Goal: Check status: Check status

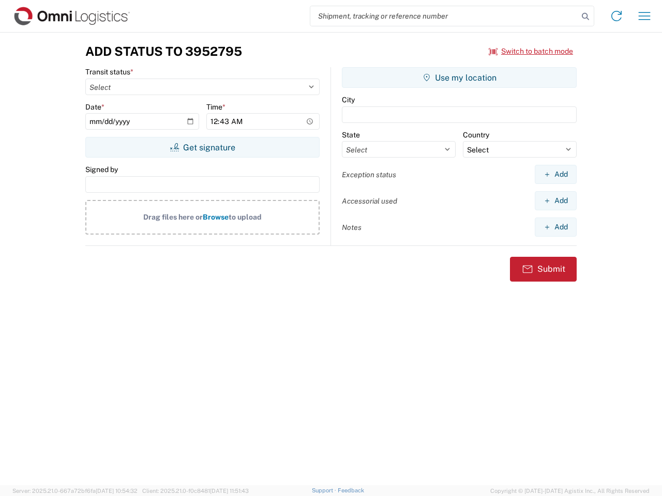
click at [444, 16] on input "search" at bounding box center [444, 16] width 268 height 20
click at [585, 17] on icon at bounding box center [585, 16] width 14 height 14
click at [616, 16] on icon at bounding box center [616, 16] width 17 height 17
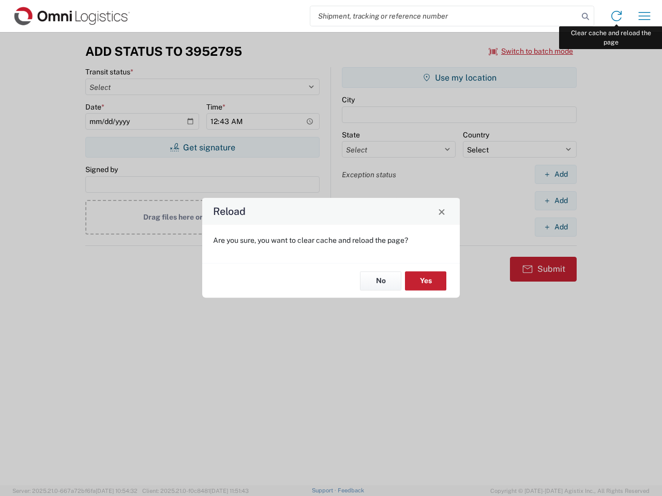
click at [644, 16] on div "Reload Are you sure, you want to clear cache and reload the page? No Yes" at bounding box center [331, 248] width 662 height 496
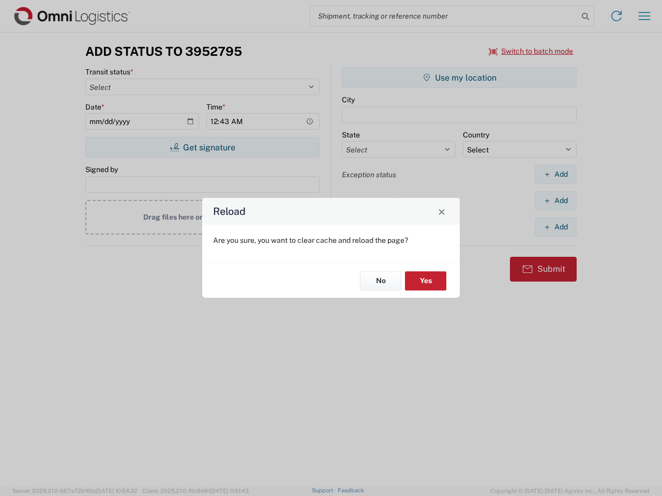
click at [531, 51] on div "Reload Are you sure, you want to clear cache and reload the page? No Yes" at bounding box center [331, 248] width 662 height 496
click at [202, 147] on div "Reload Are you sure, you want to clear cache and reload the page? No Yes" at bounding box center [331, 248] width 662 height 496
click at [459, 78] on div "Reload Are you sure, you want to clear cache and reload the page? No Yes" at bounding box center [331, 248] width 662 height 496
click at [555, 174] on div "Reload Are you sure, you want to clear cache and reload the page? No Yes" at bounding box center [331, 248] width 662 height 496
click at [555, 201] on div "Reload Are you sure, you want to clear cache and reload the page? No Yes" at bounding box center [331, 248] width 662 height 496
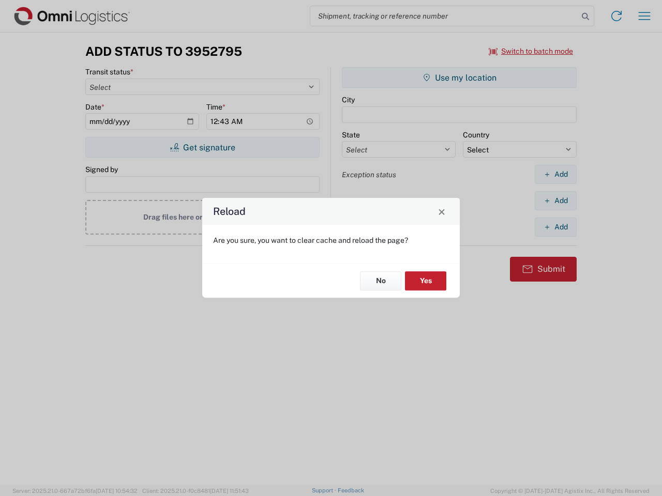
click at [555, 227] on div "Reload Are you sure, you want to clear cache and reload the page? No Yes" at bounding box center [331, 248] width 662 height 496
